Goal: Navigation & Orientation: Find specific page/section

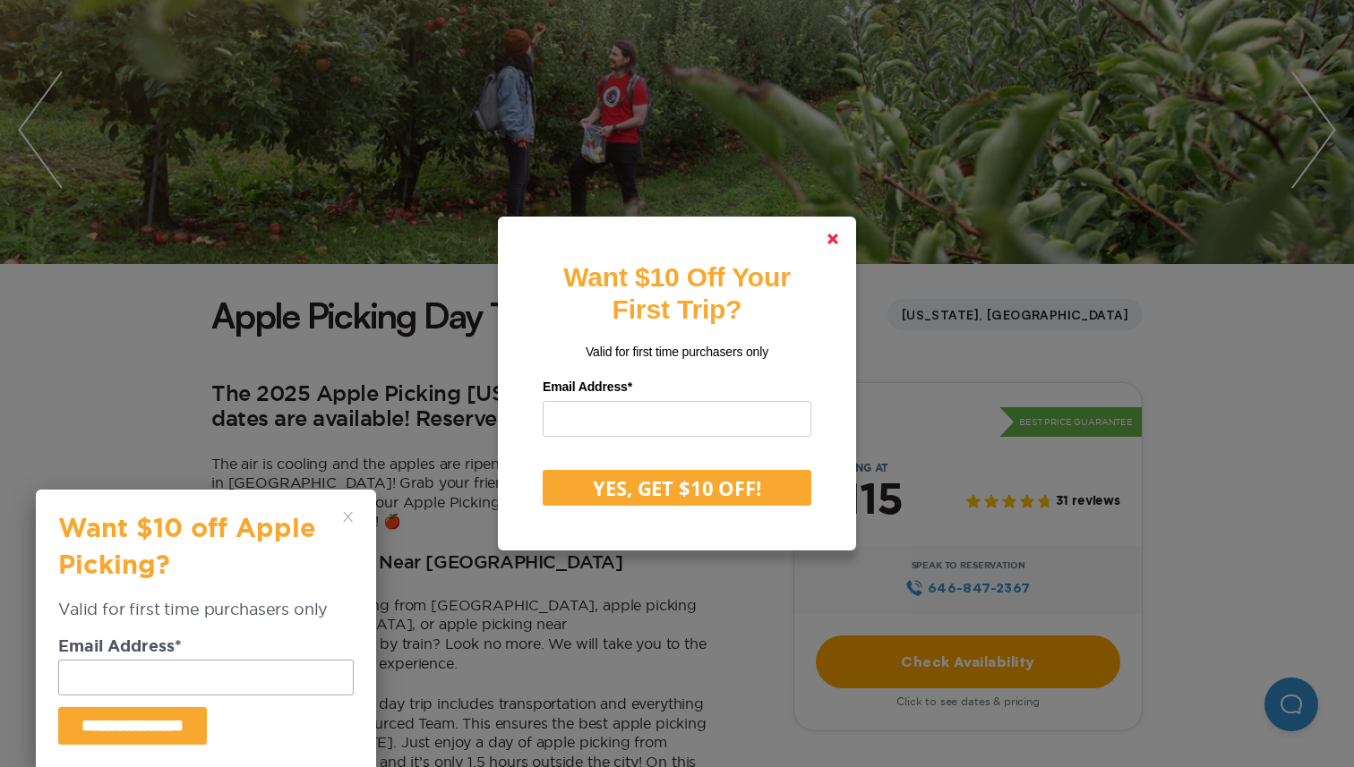
click at [837, 230] on link at bounding box center [832, 239] width 43 height 43
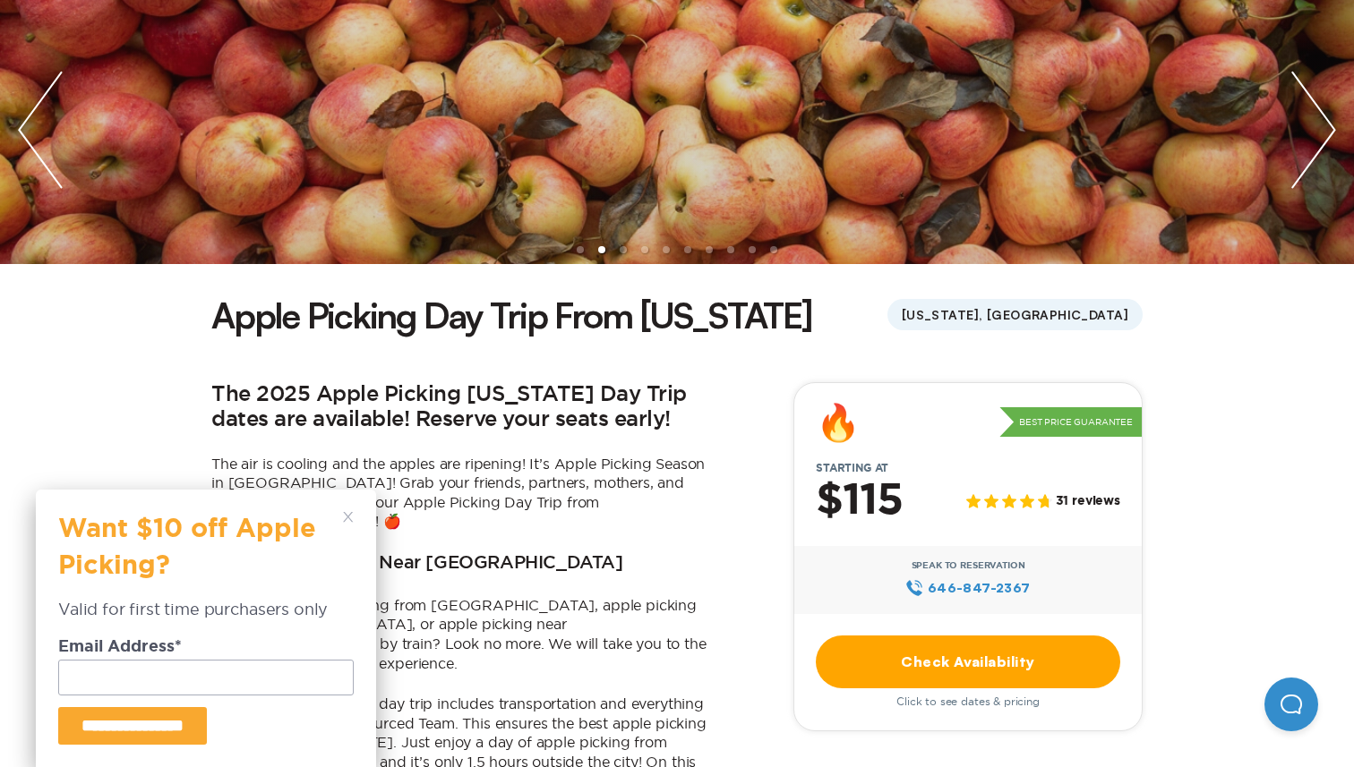
click at [351, 525] on div "**********" at bounding box center [205, 628] width 295 height 233
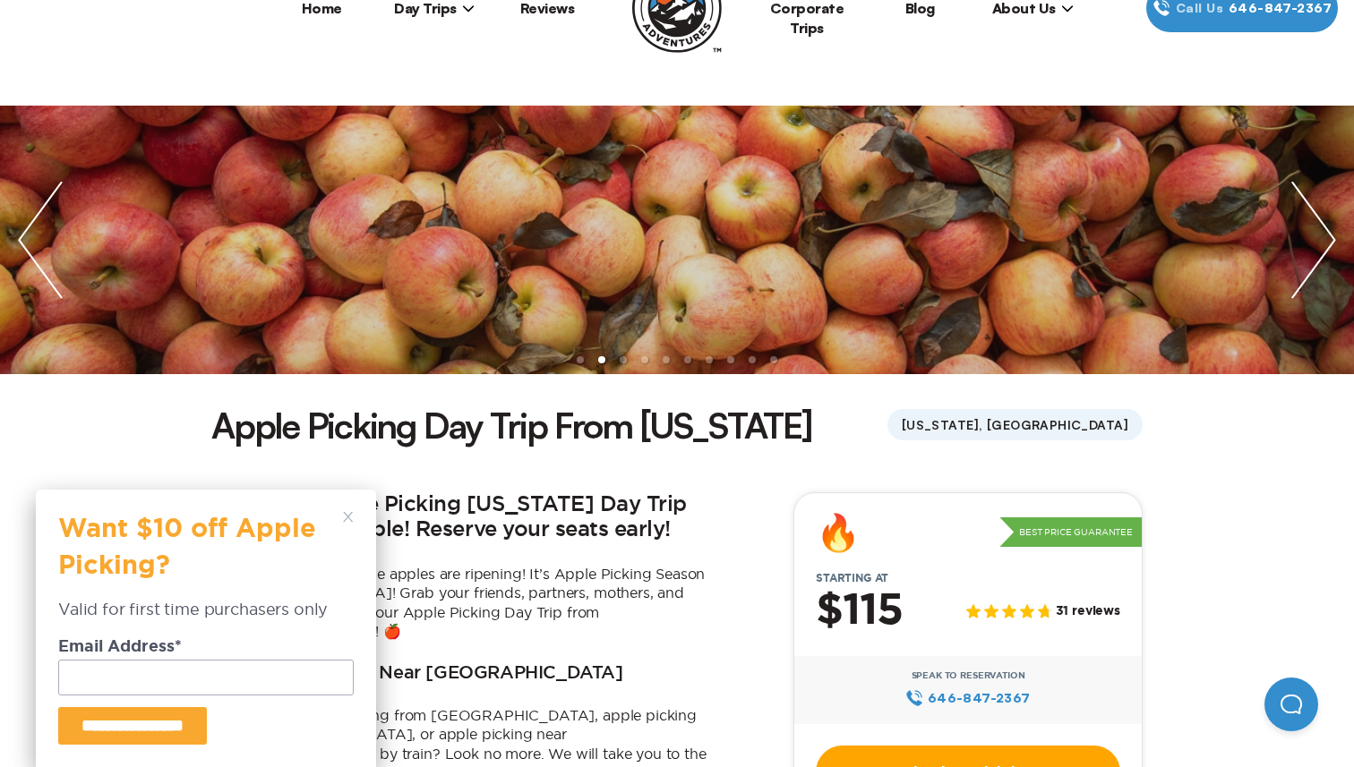
scroll to position [33, 0]
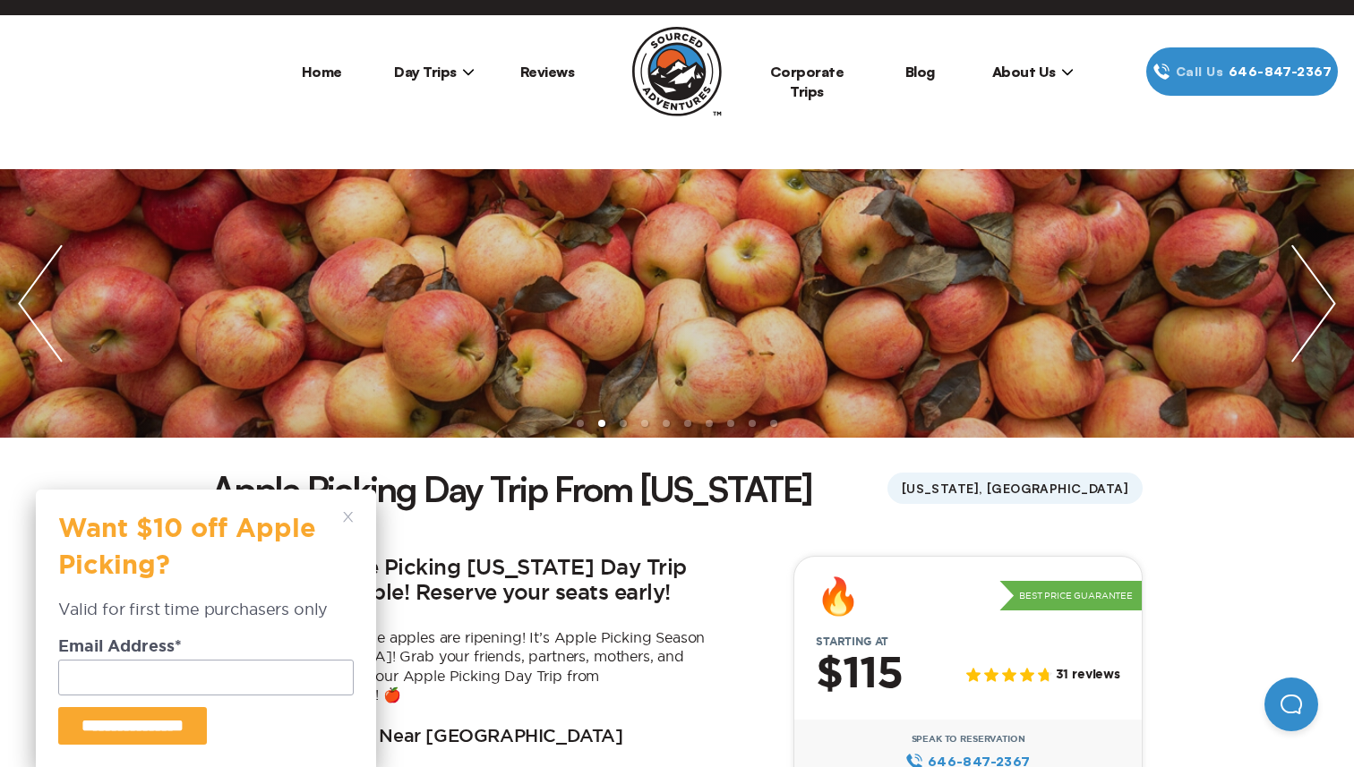
click at [352, 514] on icon at bounding box center [348, 517] width 11 height 11
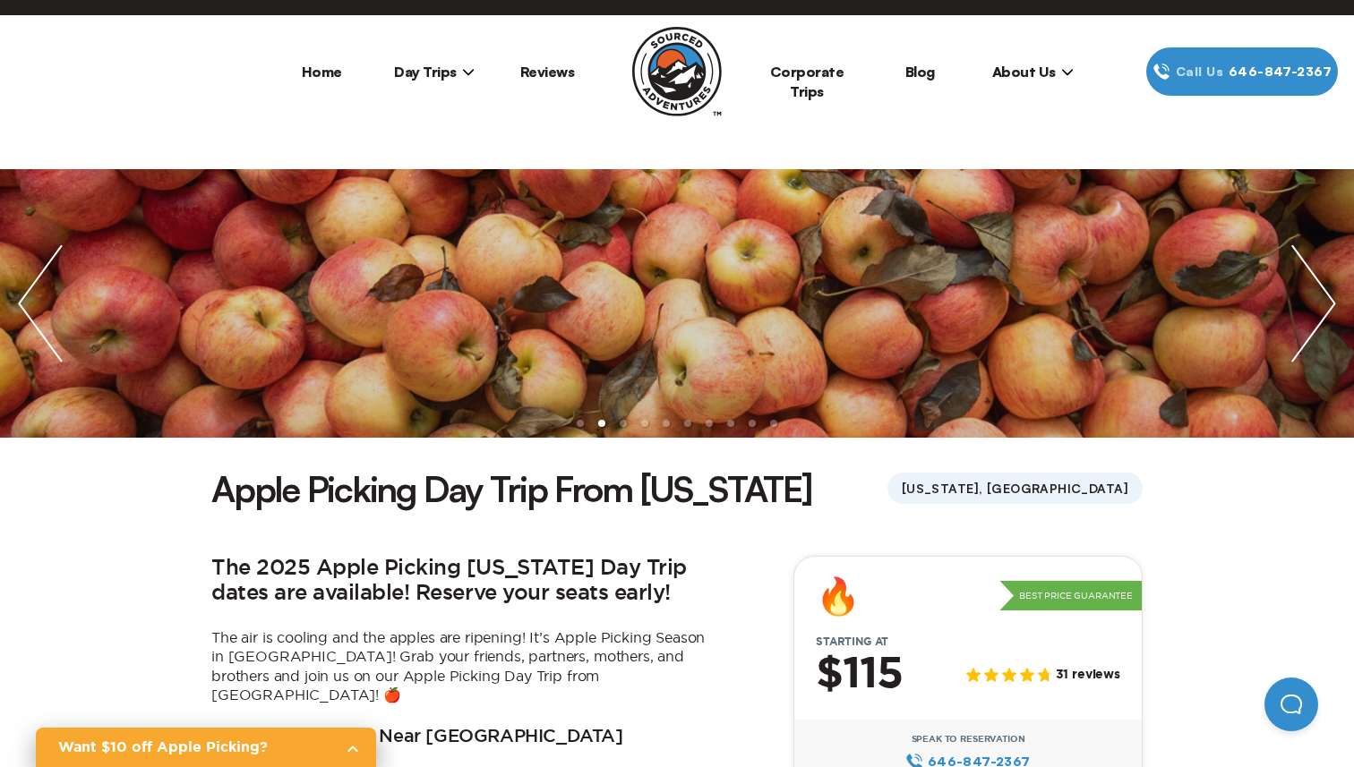
click at [1299, 307] on img "next slide / item" at bounding box center [1313, 303] width 81 height 269
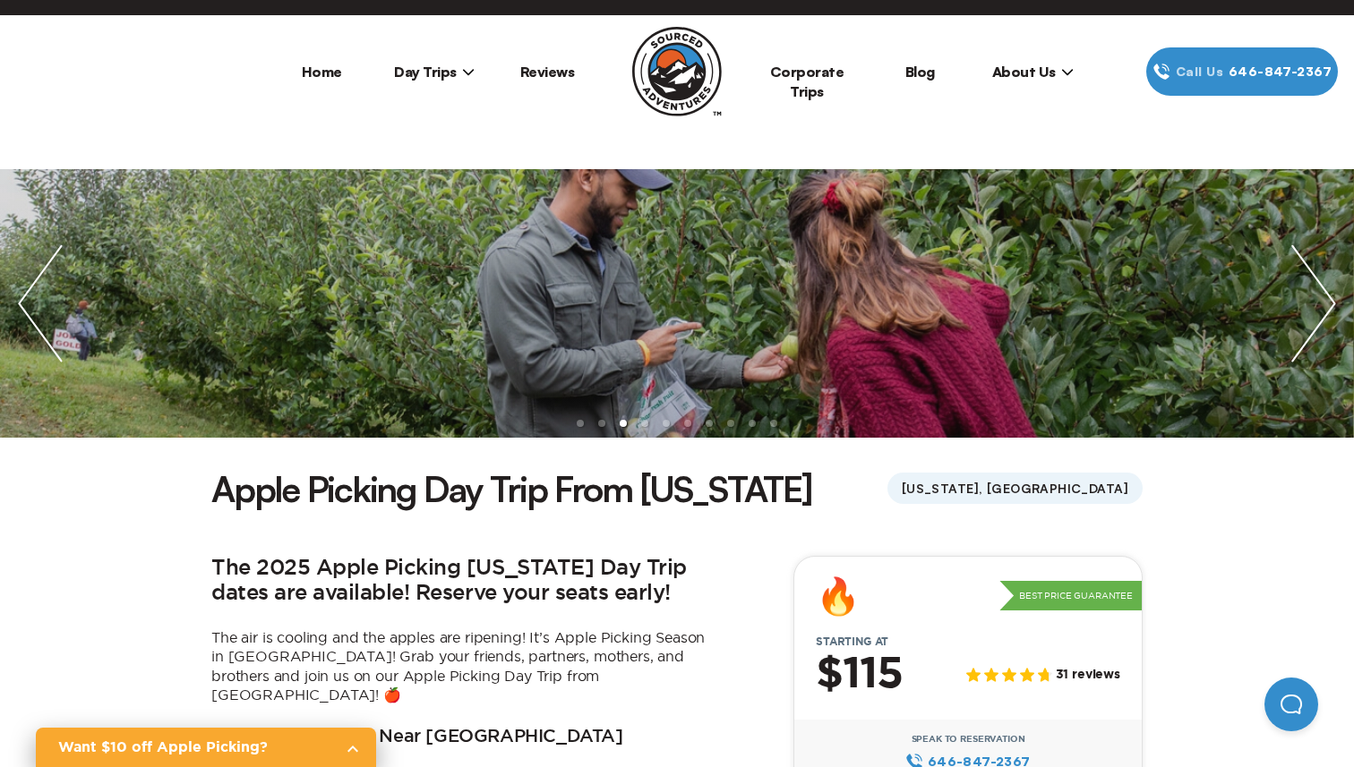
click at [1299, 307] on img "next slide / item" at bounding box center [1313, 303] width 81 height 269
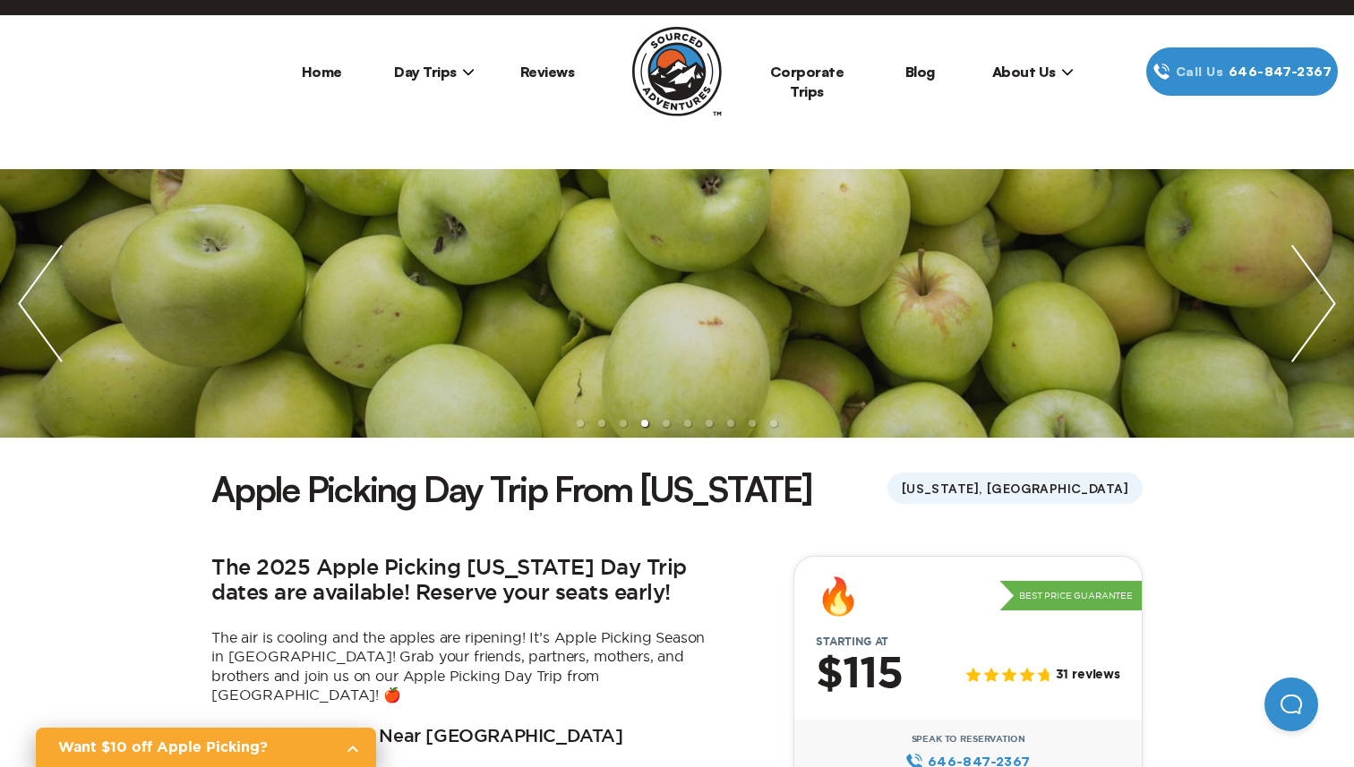
click at [1299, 307] on img "next slide / item" at bounding box center [1313, 303] width 81 height 269
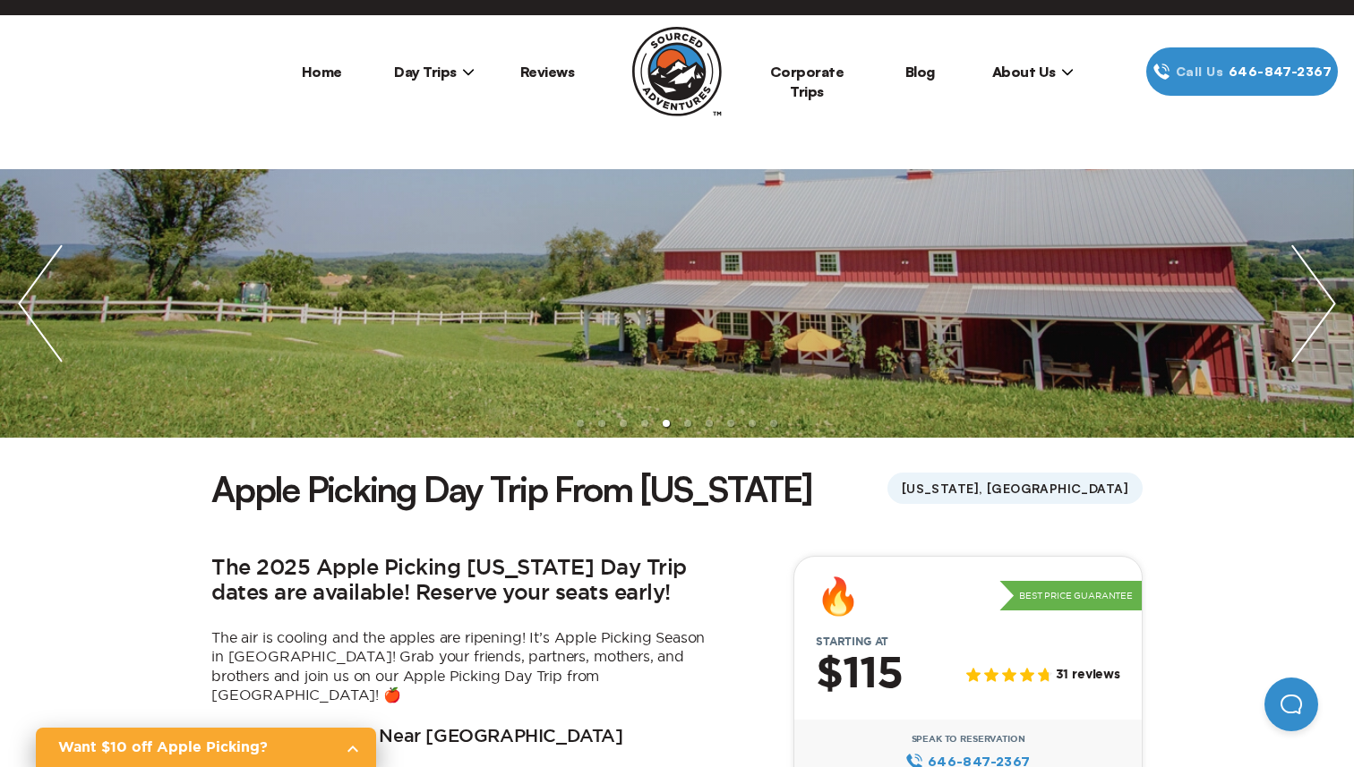
click at [1299, 307] on img "next slide / item" at bounding box center [1313, 303] width 81 height 269
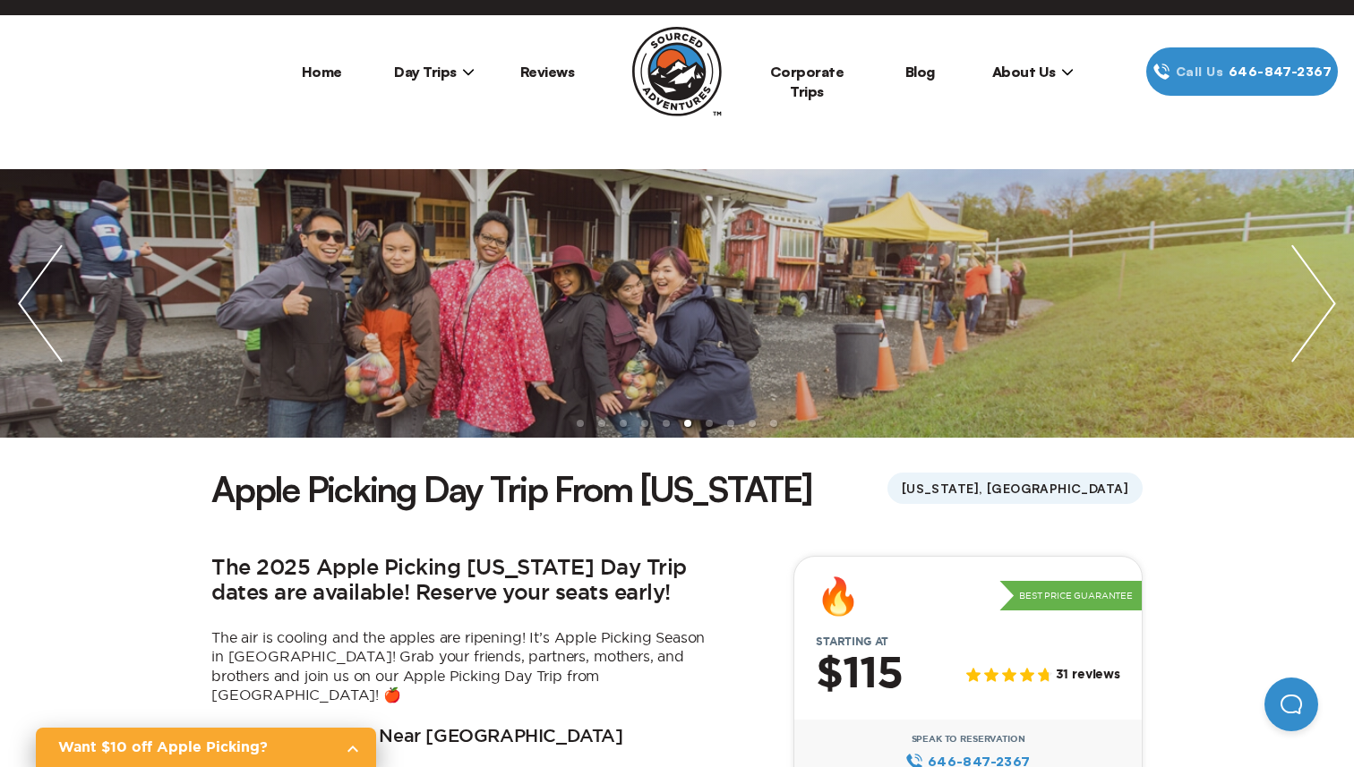
click at [1299, 307] on img "next slide / item" at bounding box center [1313, 303] width 81 height 269
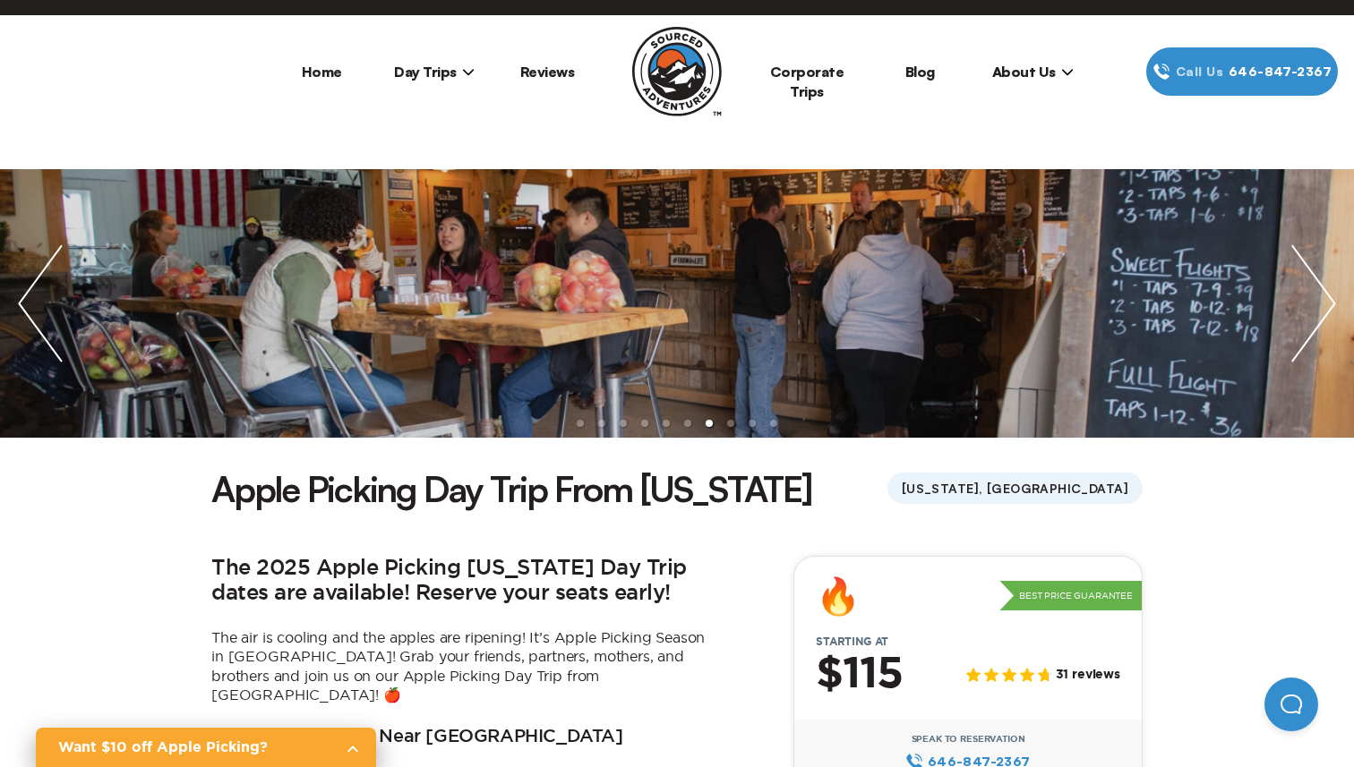
click at [1299, 307] on img "next slide / item" at bounding box center [1313, 303] width 81 height 269
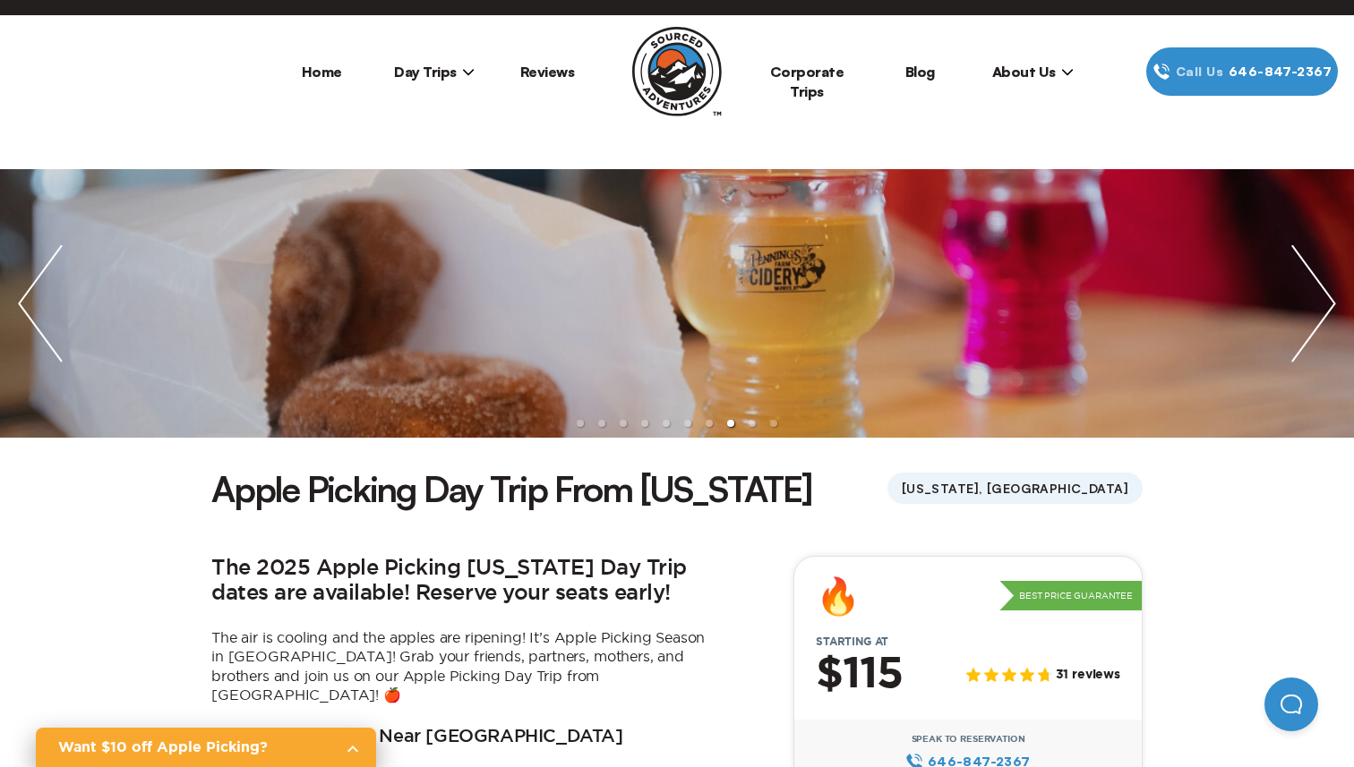
click at [1299, 307] on img "next slide / item" at bounding box center [1313, 303] width 81 height 269
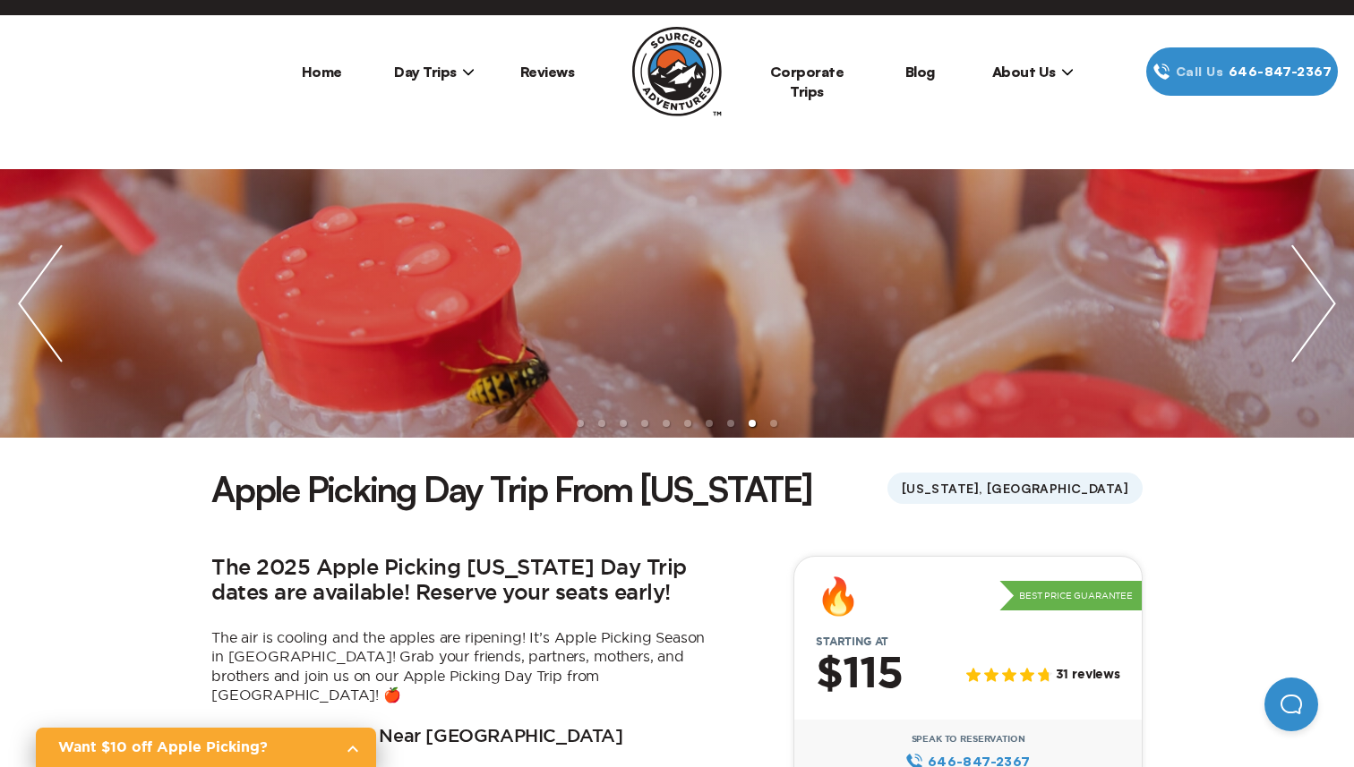
click at [1299, 307] on img "next slide / item" at bounding box center [1313, 303] width 81 height 269
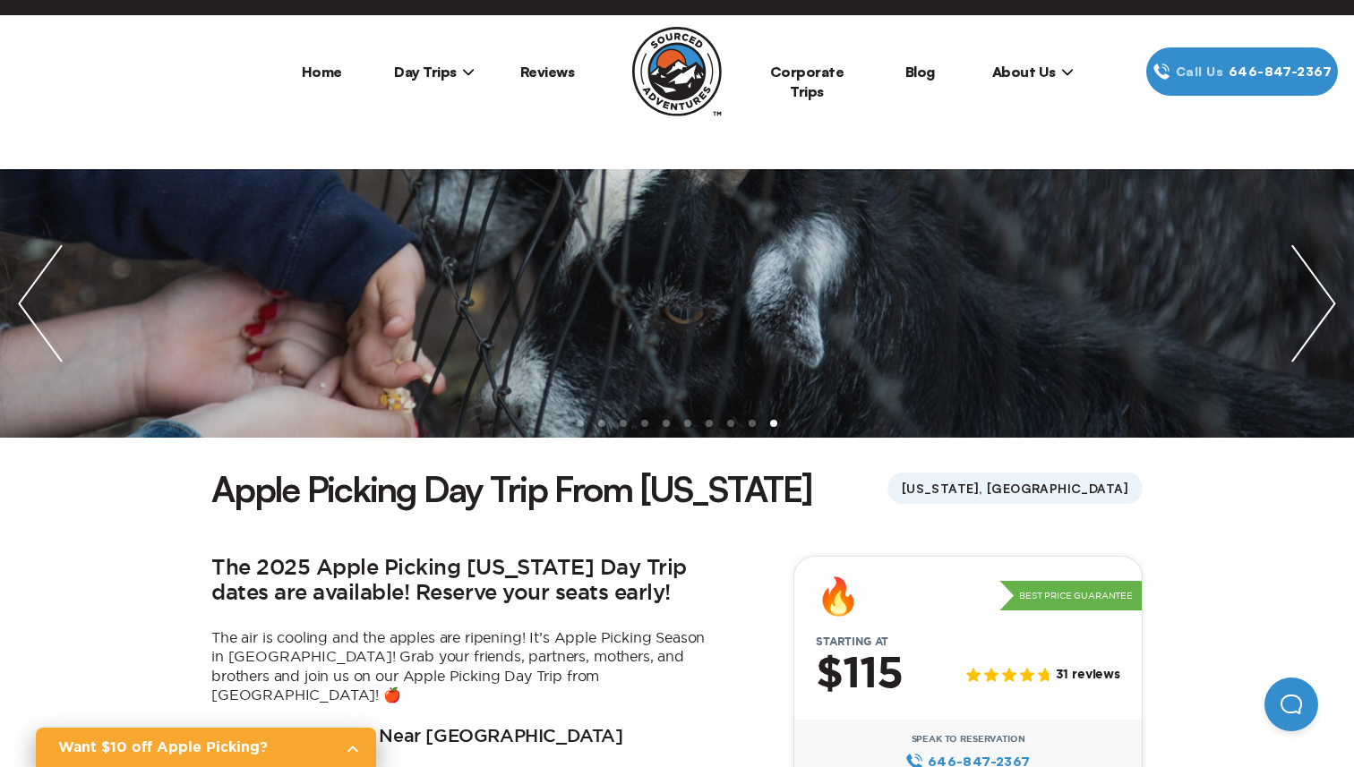
click at [449, 78] on span "Day Trips" at bounding box center [434, 72] width 81 height 18
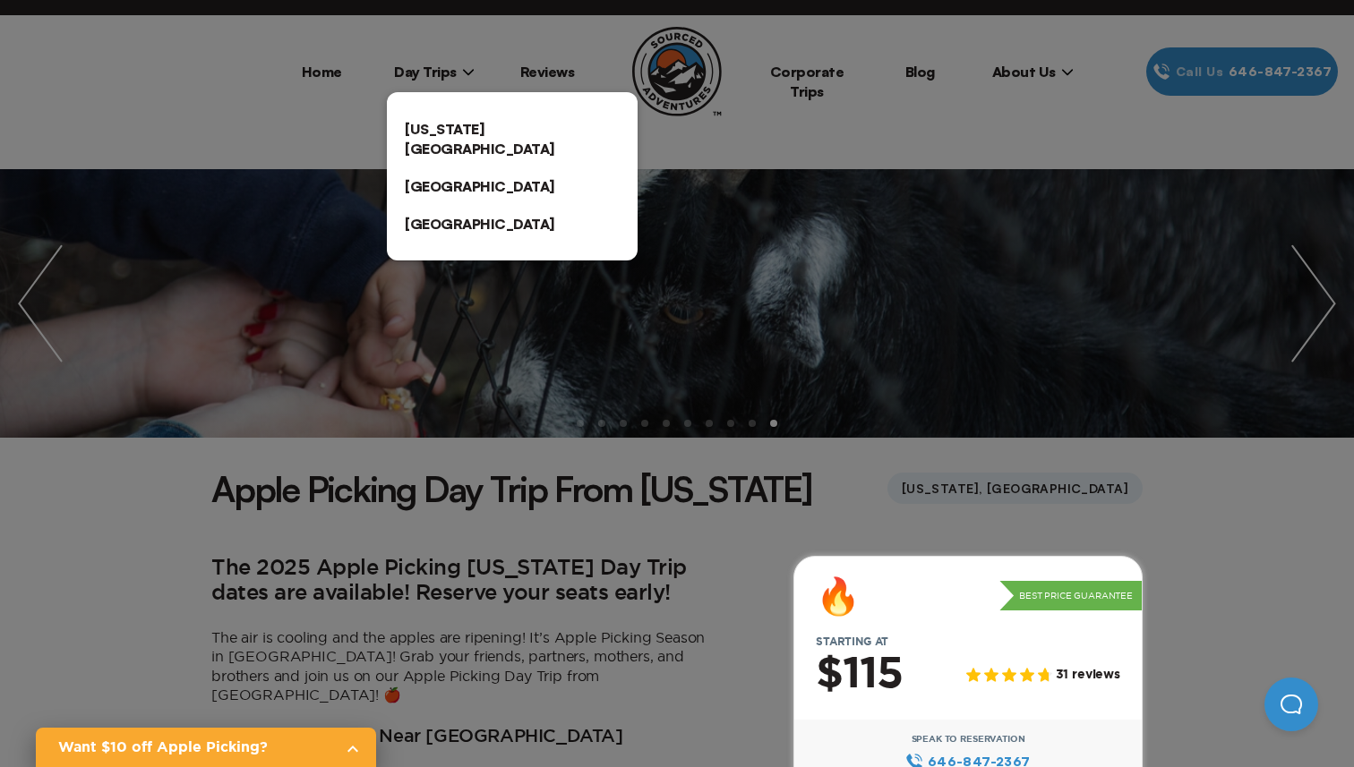
click at [451, 133] on link "[US_STATE][GEOGRAPHIC_DATA]" at bounding box center [512, 138] width 251 height 57
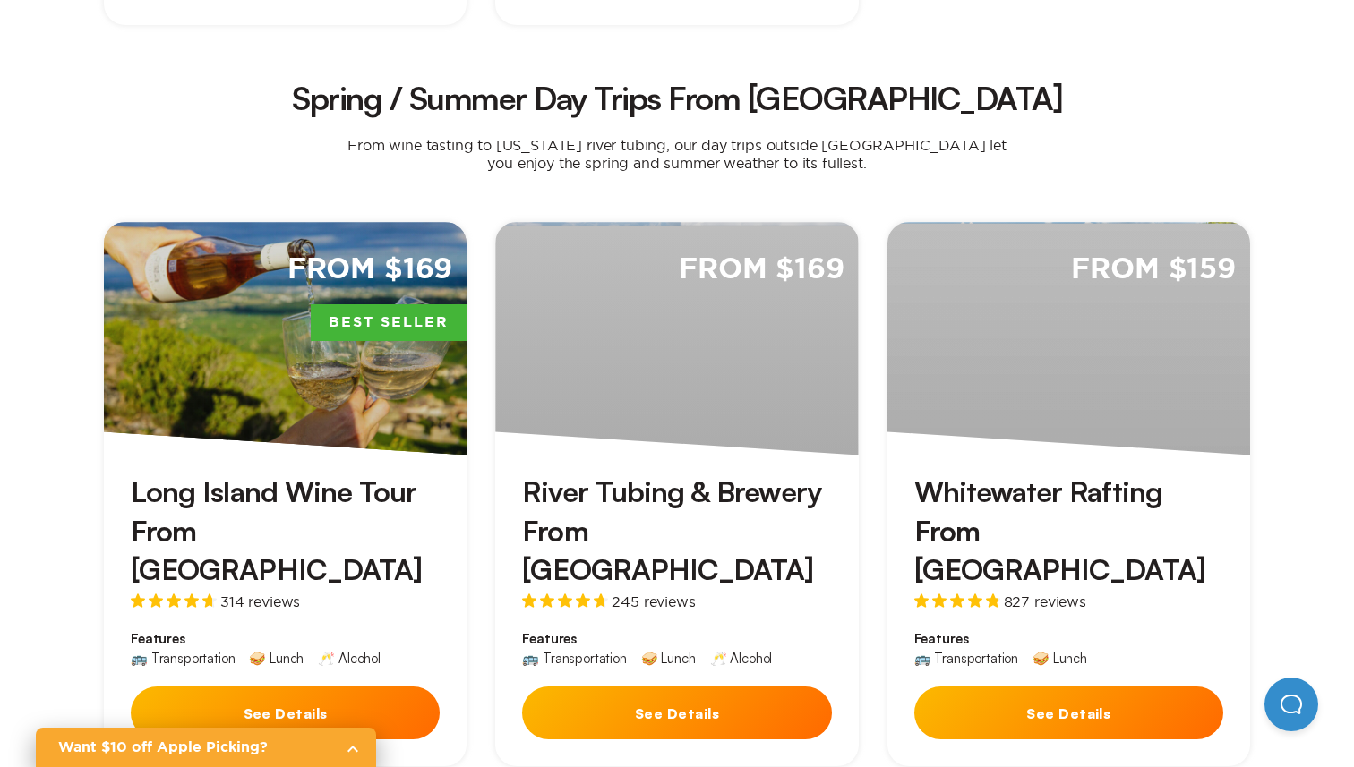
scroll to position [1175, 0]
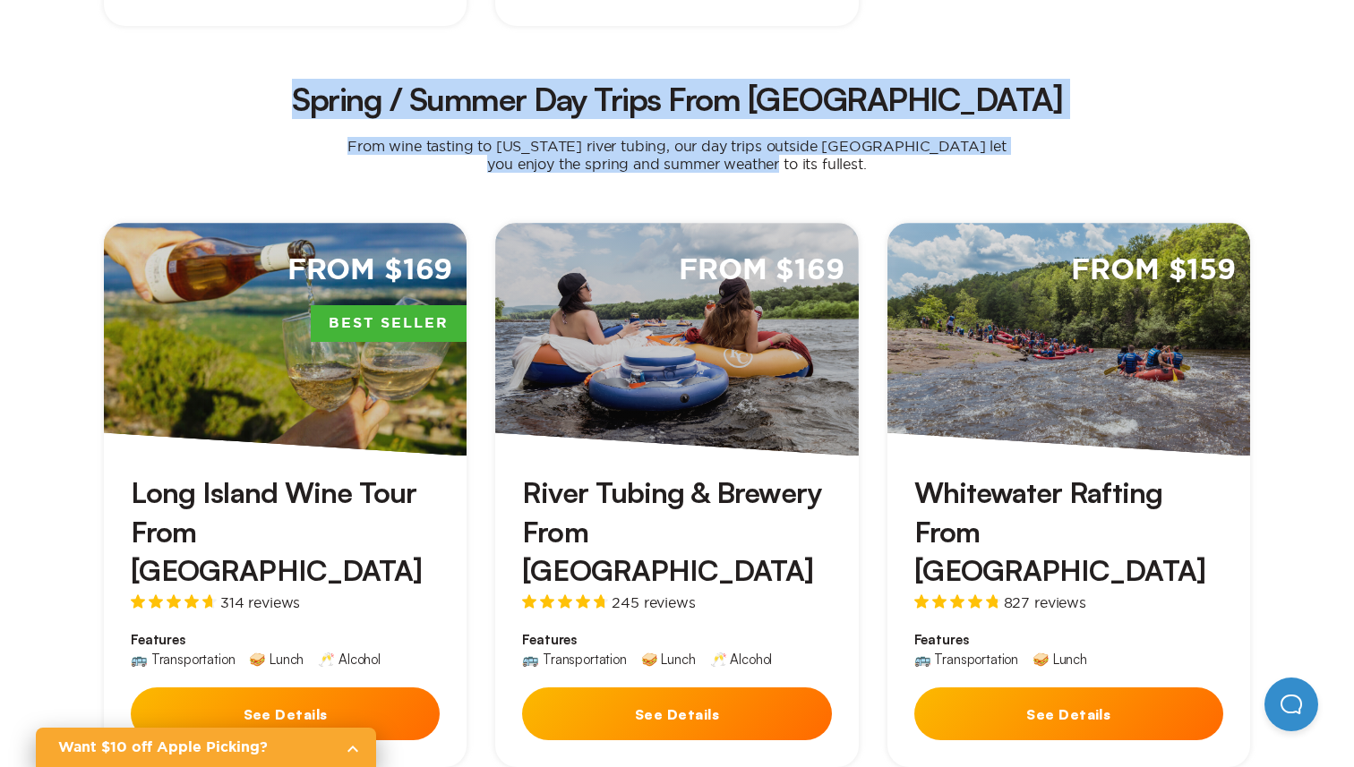
drag, startPoint x: 398, startPoint y: 36, endPoint x: 943, endPoint y: 106, distance: 549.8
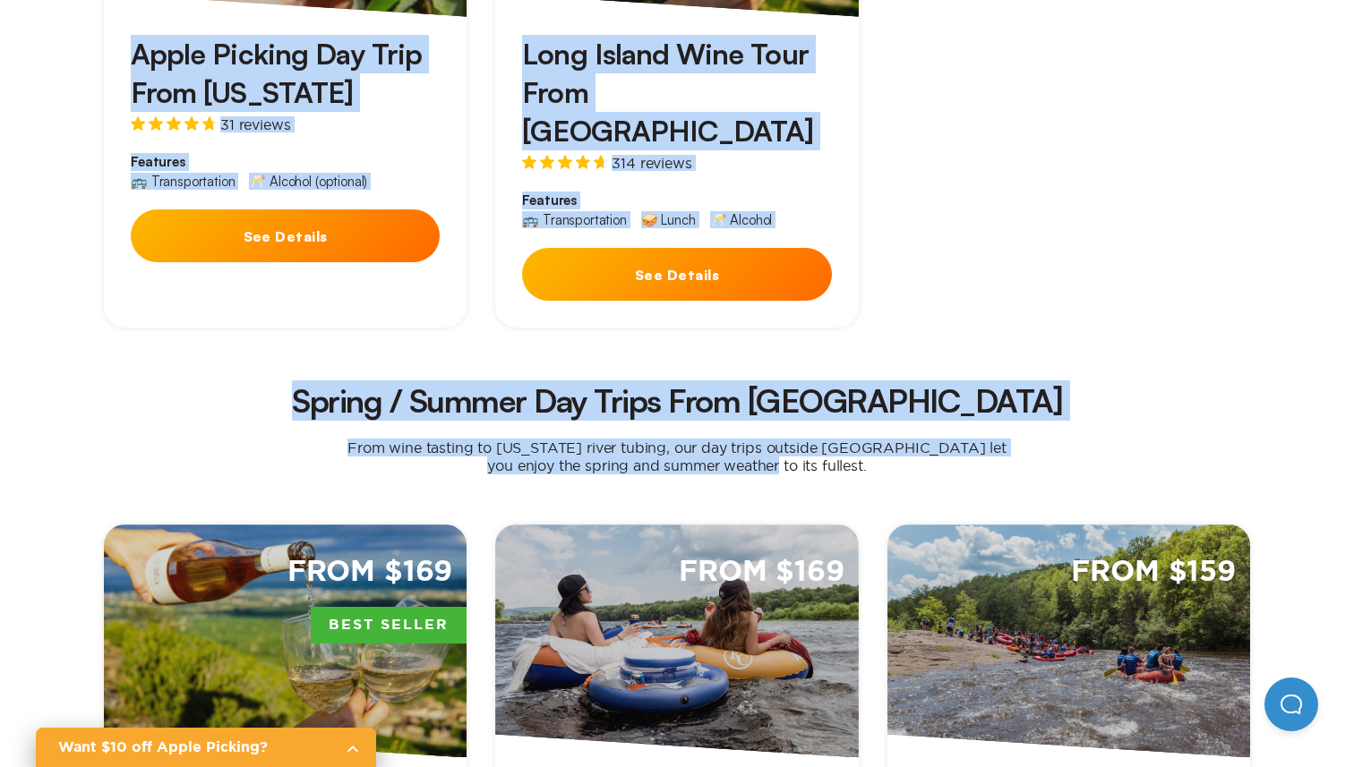
scroll to position [732, 0]
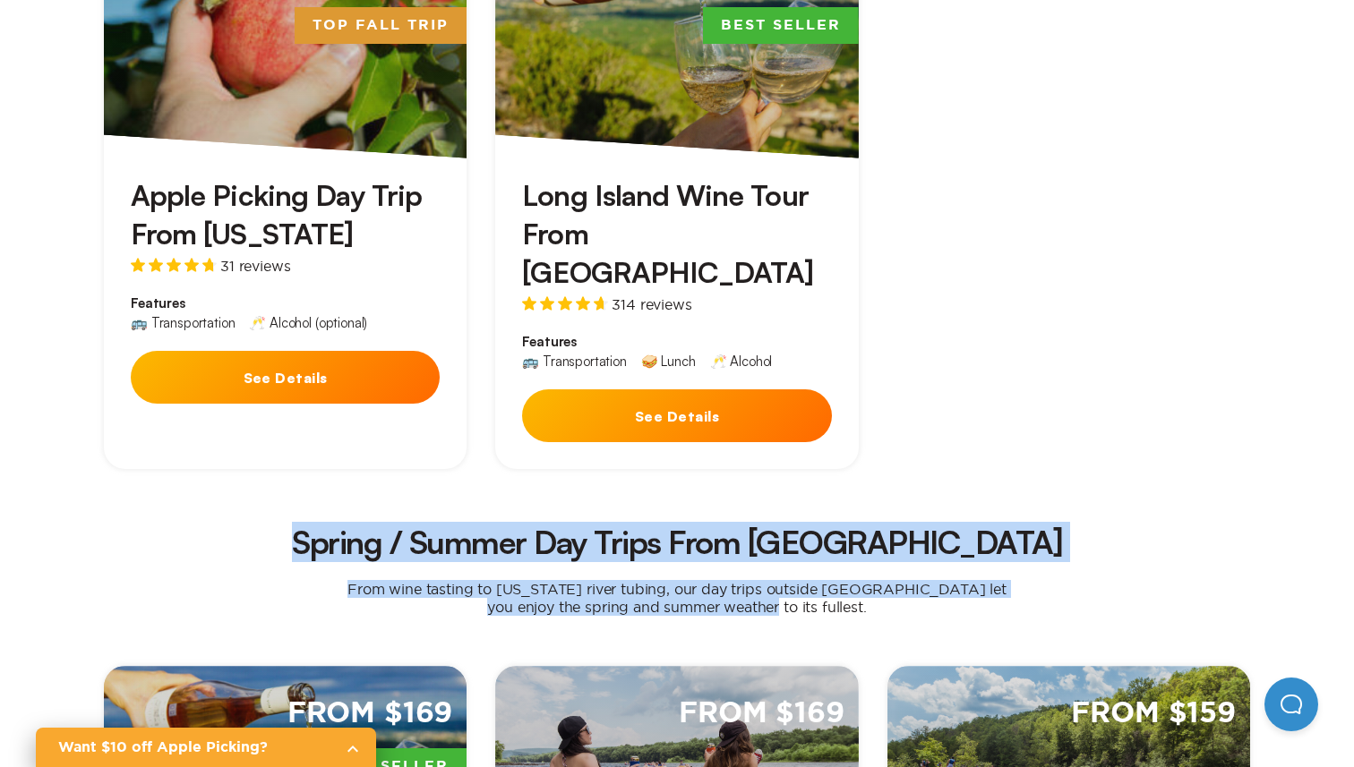
drag, startPoint x: 895, startPoint y: 102, endPoint x: 394, endPoint y: 486, distance: 631.7
click at [394, 527] on h2 "Spring / Summer Day Trips From [GEOGRAPHIC_DATA]" at bounding box center [676, 543] width 1117 height 32
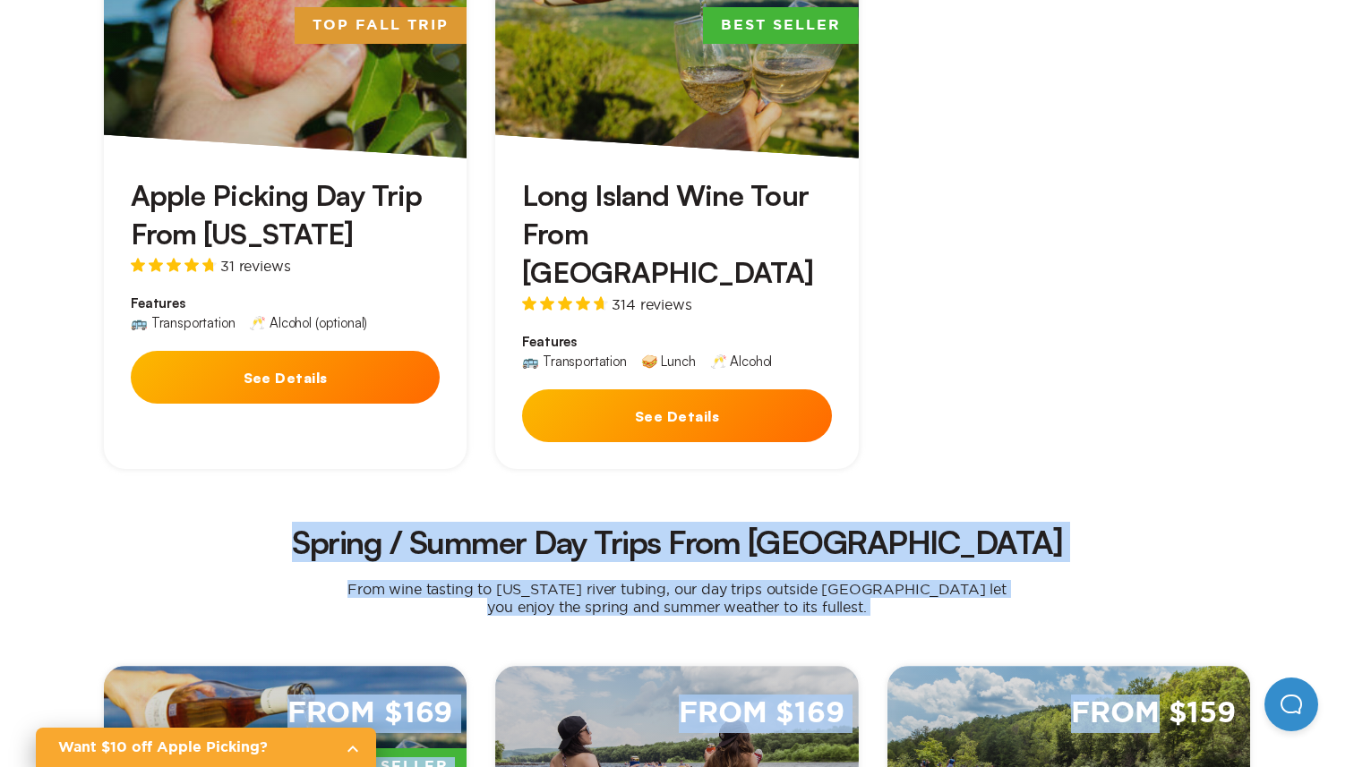
drag, startPoint x: 394, startPoint y: 474, endPoint x: 993, endPoint y: 559, distance: 605.1
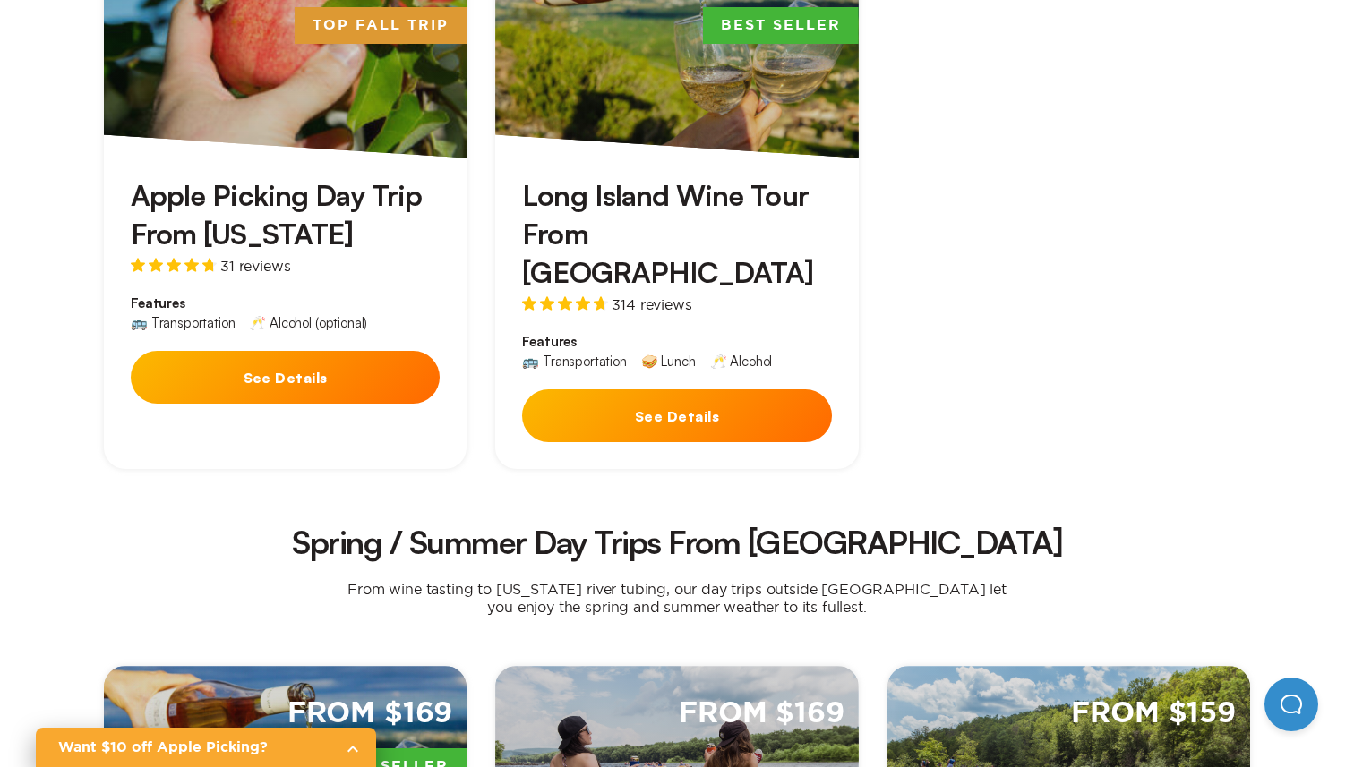
click at [581, 527] on h2 "Spring / Summer Day Trips From [GEOGRAPHIC_DATA]" at bounding box center [676, 543] width 1117 height 32
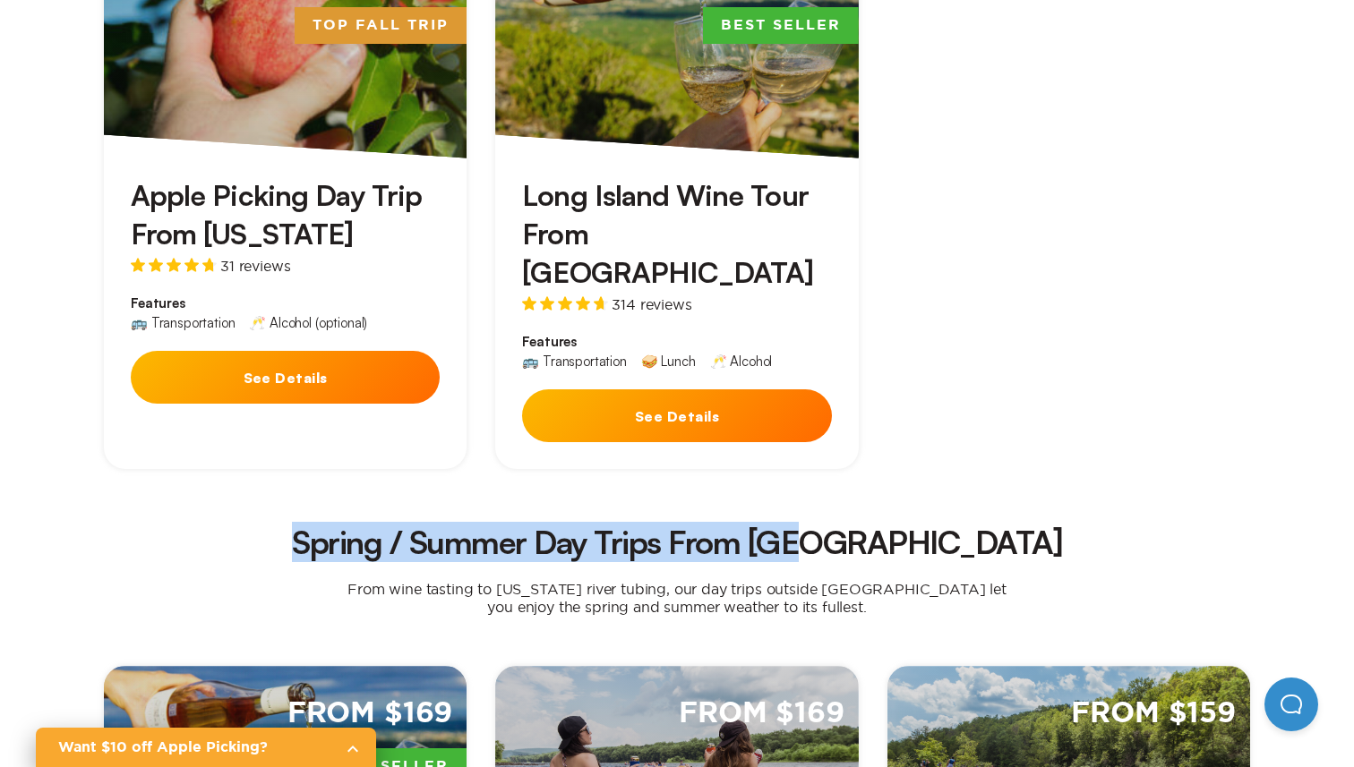
drag, startPoint x: 391, startPoint y: 475, endPoint x: 1067, endPoint y: 470, distance: 676.1
click at [1067, 527] on h2 "Spring / Summer Day Trips From [GEOGRAPHIC_DATA]" at bounding box center [676, 543] width 1117 height 32
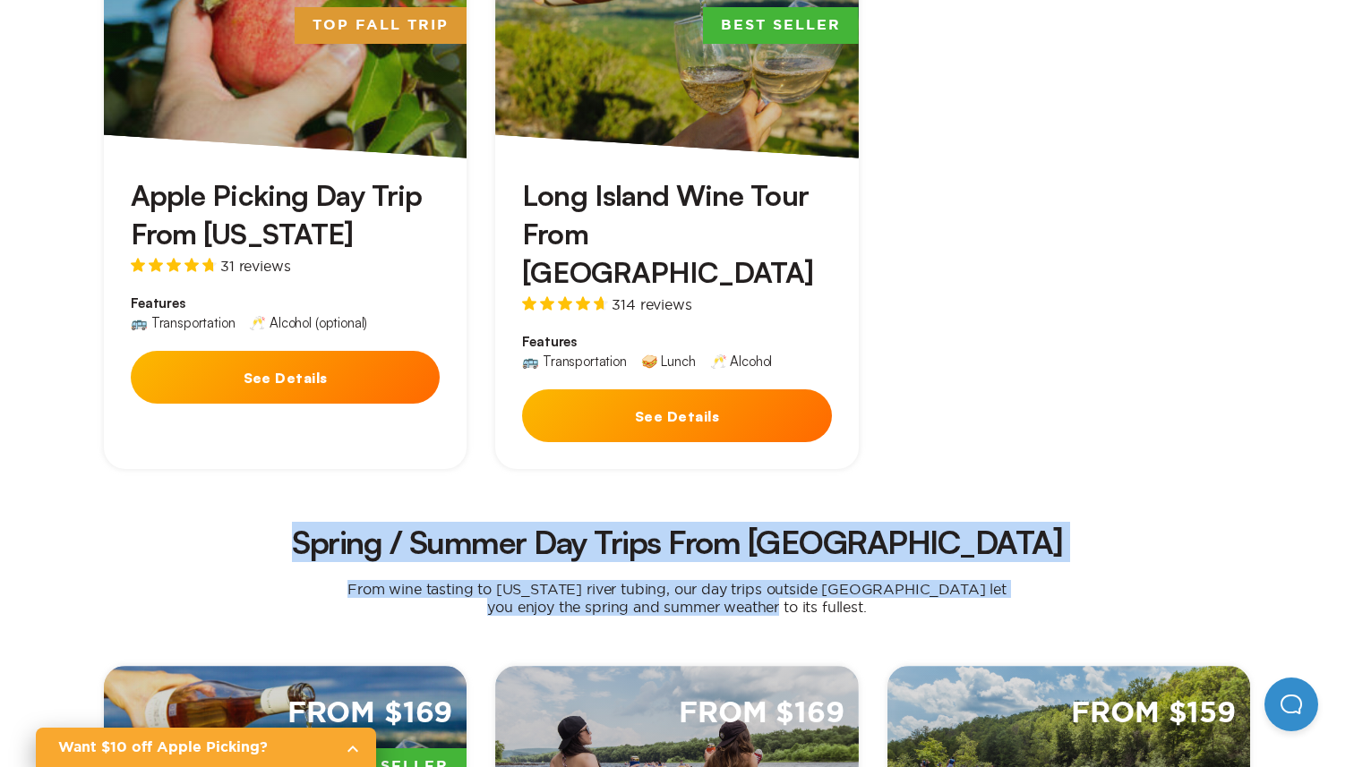
drag, startPoint x: 789, startPoint y: 546, endPoint x: 381, endPoint y: 472, distance: 414.1
click at [381, 527] on h2 "Spring / Summer Day Trips From [GEOGRAPHIC_DATA]" at bounding box center [676, 543] width 1117 height 32
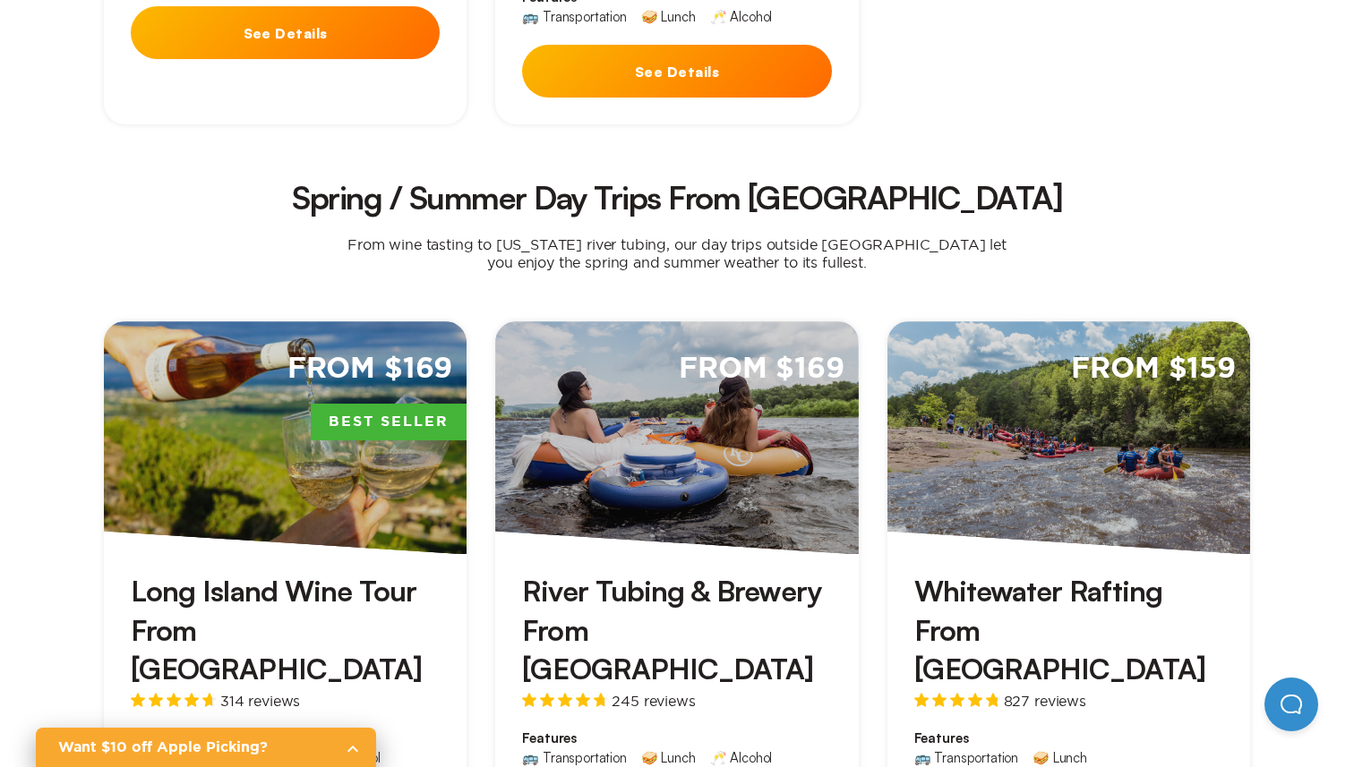
scroll to position [1078, 0]
